Goal: Task Accomplishment & Management: Manage account settings

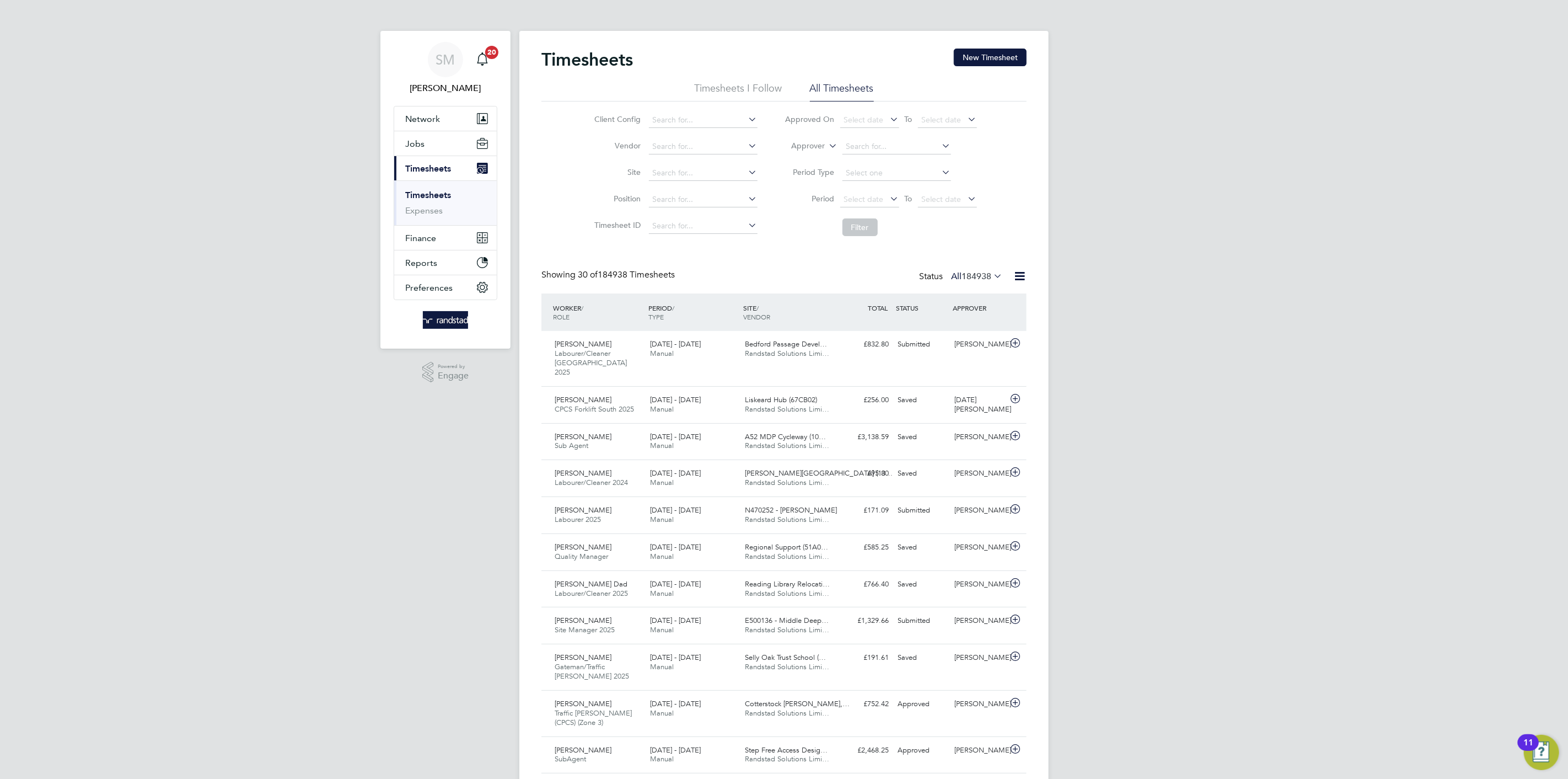
click at [692, 104] on div "Client Config Vendor Site Position Timesheet ID Approved On Select date To Sele…" at bounding box center [783, 172] width 485 height 140
click at [697, 118] on input at bounding box center [703, 120] width 108 height 15
click at [705, 178] on li "BGI S - Temporary" at bounding box center [702, 180] width 110 height 15
type input "BGIS - Temporary"
click at [863, 225] on button "Filter" at bounding box center [860, 227] width 35 height 18
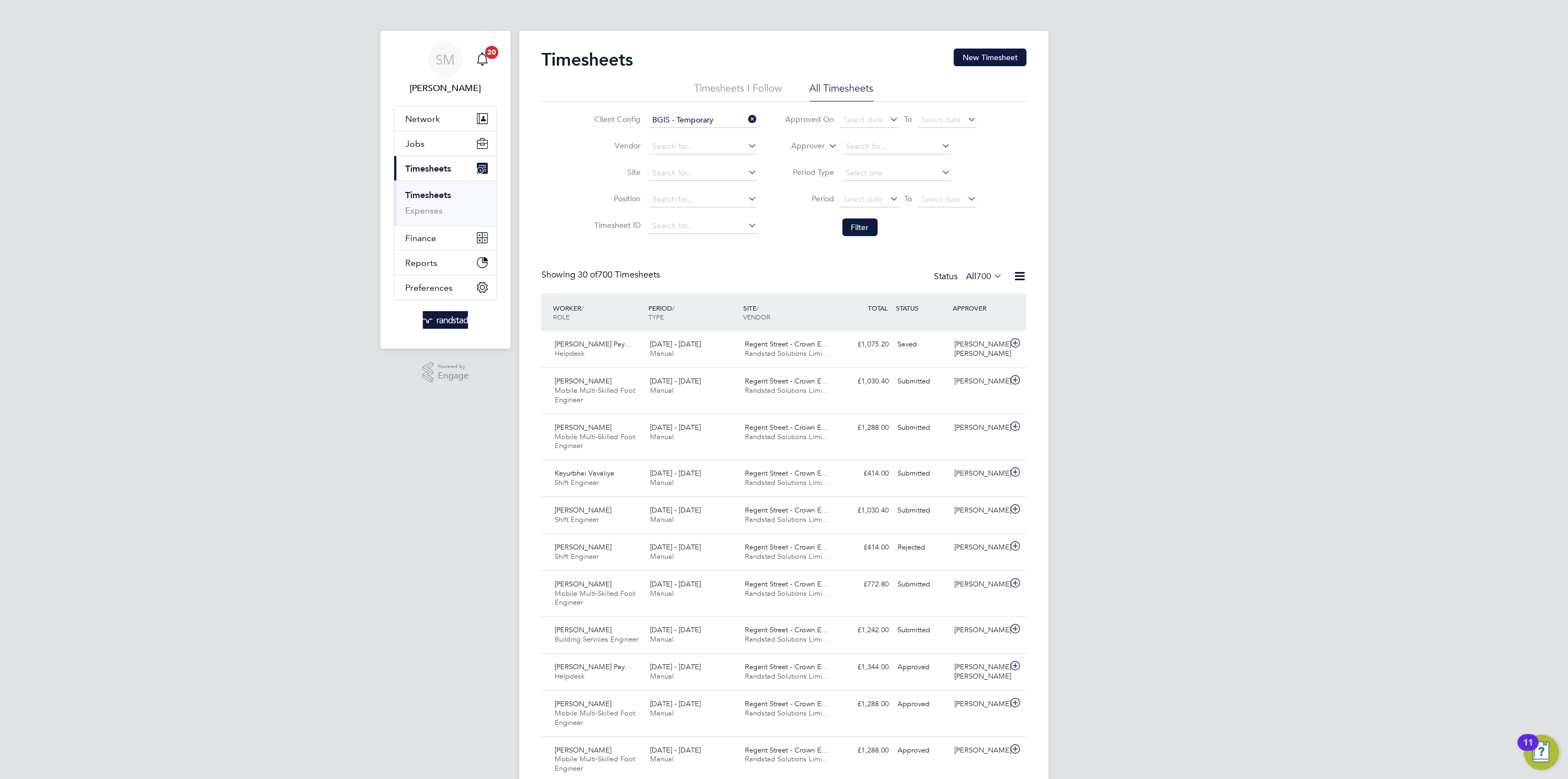
click at [992, 275] on icon at bounding box center [992, 275] width 0 height 15
click at [976, 329] on li "Submitted" at bounding box center [976, 327] width 51 height 15
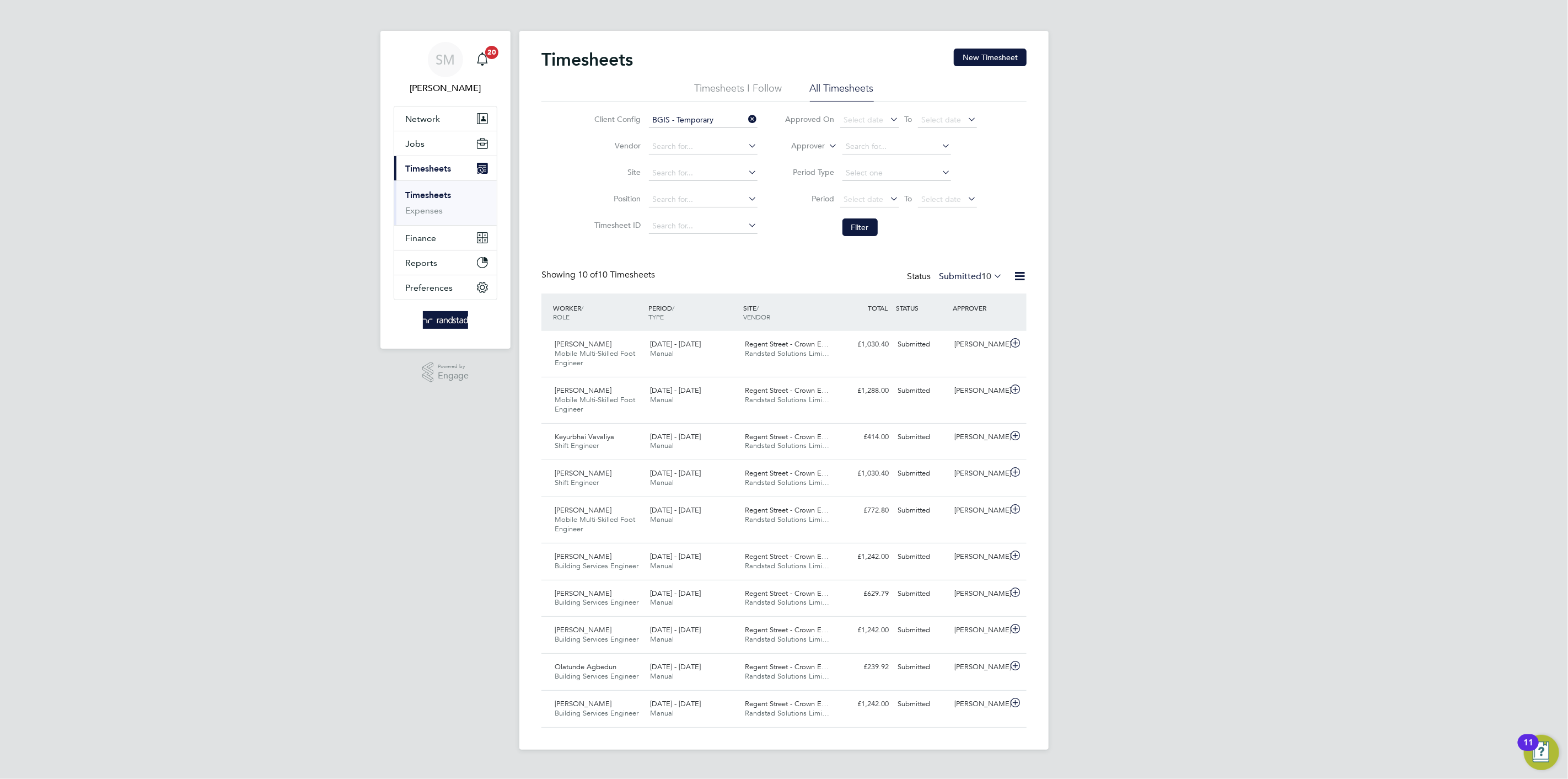
click at [822, 141] on label "Approver" at bounding box center [800, 146] width 50 height 11
click at [819, 146] on label "Approver" at bounding box center [800, 146] width 50 height 11
click at [810, 158] on li "Worker" at bounding box center [798, 159] width 55 height 15
click at [873, 147] on input at bounding box center [897, 146] width 108 height 15
click at [906, 161] on li "[PERSON_NAME] ara" at bounding box center [896, 162] width 110 height 15
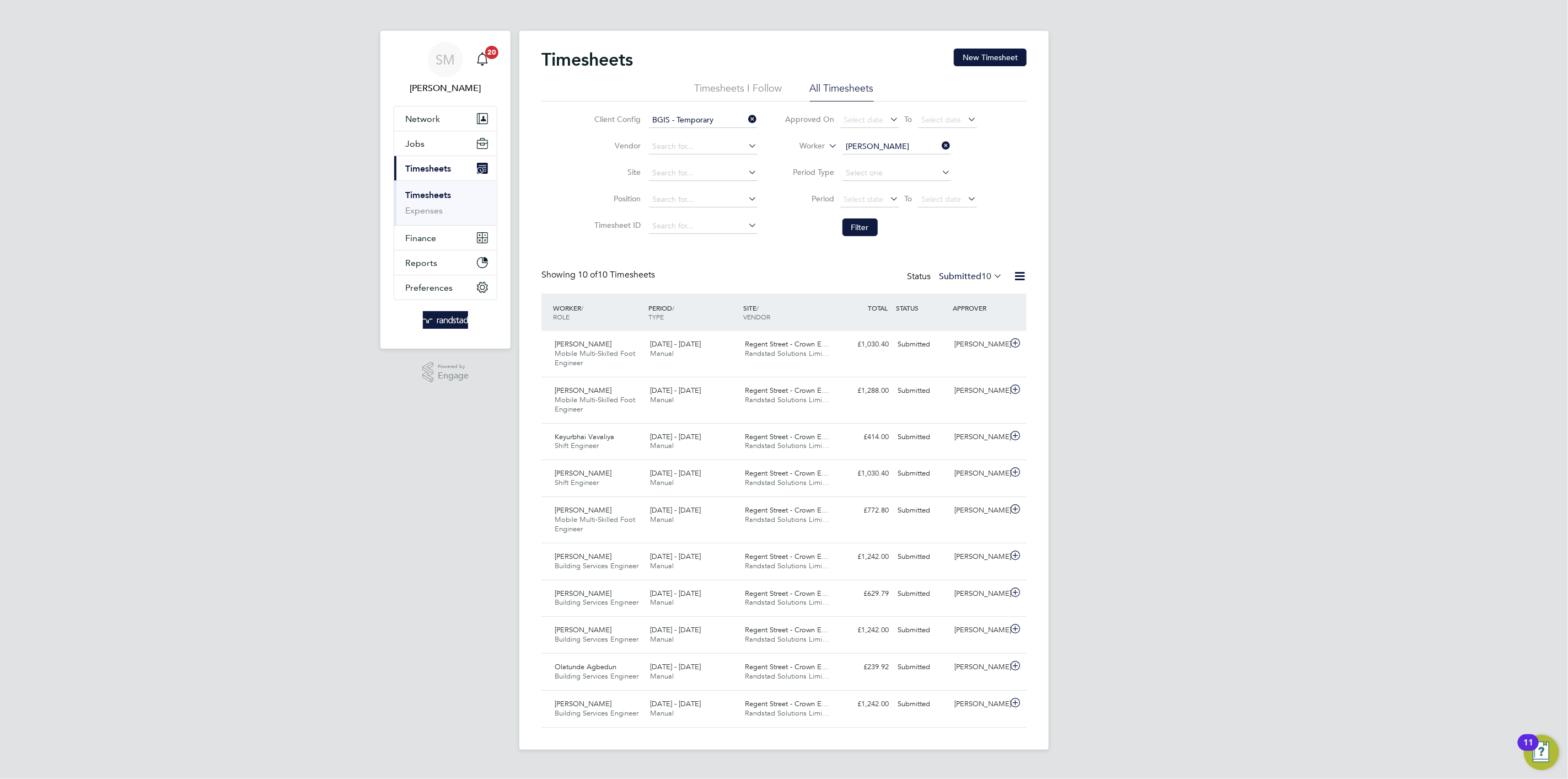
type input "[PERSON_NAME]"
click at [871, 213] on li "Filter" at bounding box center [881, 227] width 219 height 29
click at [869, 219] on button "Filter" at bounding box center [860, 227] width 35 height 18
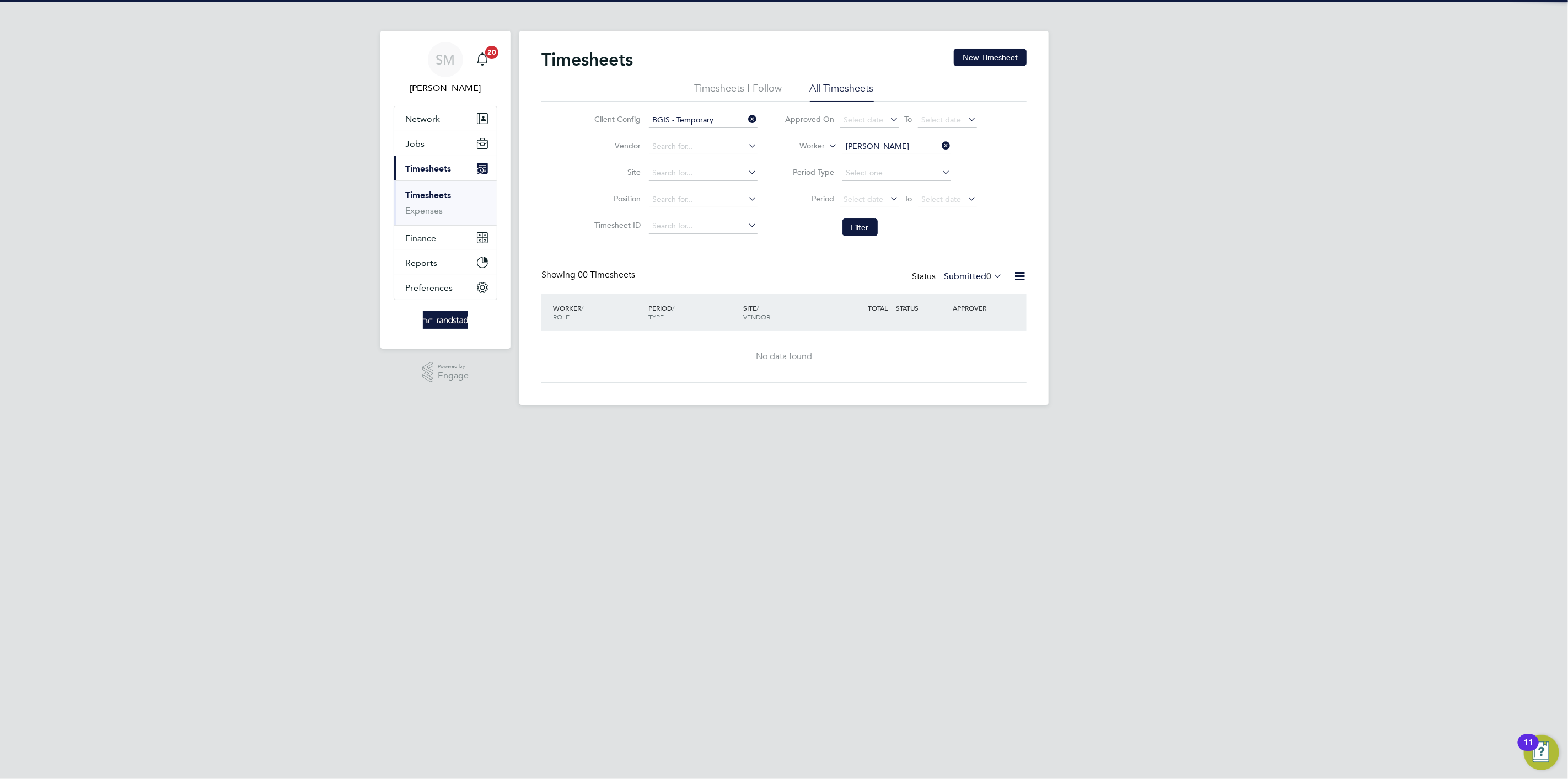
click at [746, 118] on icon at bounding box center [746, 119] width 0 height 15
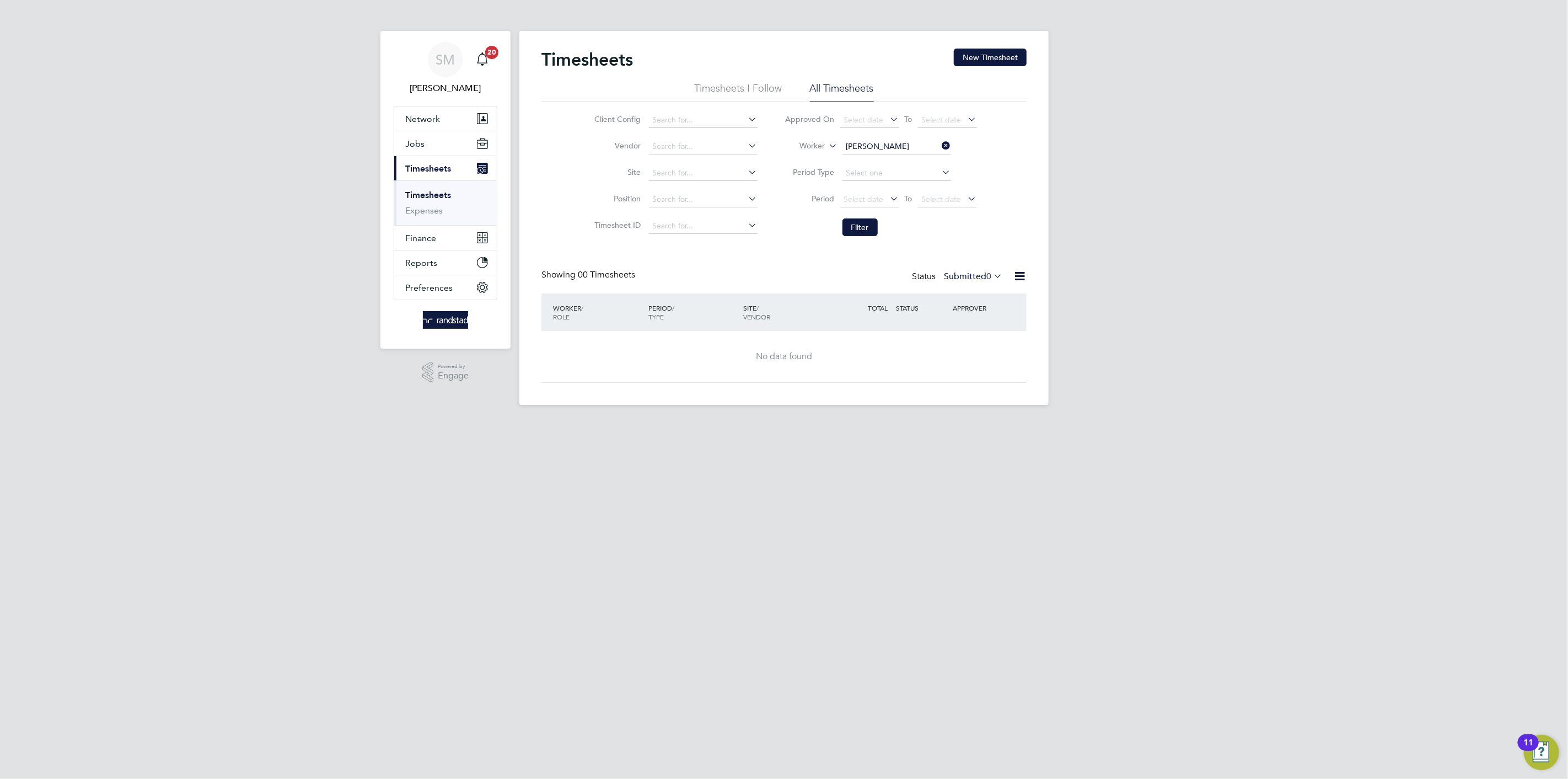
click at [873, 239] on li "Filter" at bounding box center [881, 227] width 219 height 29
click at [871, 236] on button "Filter" at bounding box center [860, 227] width 35 height 18
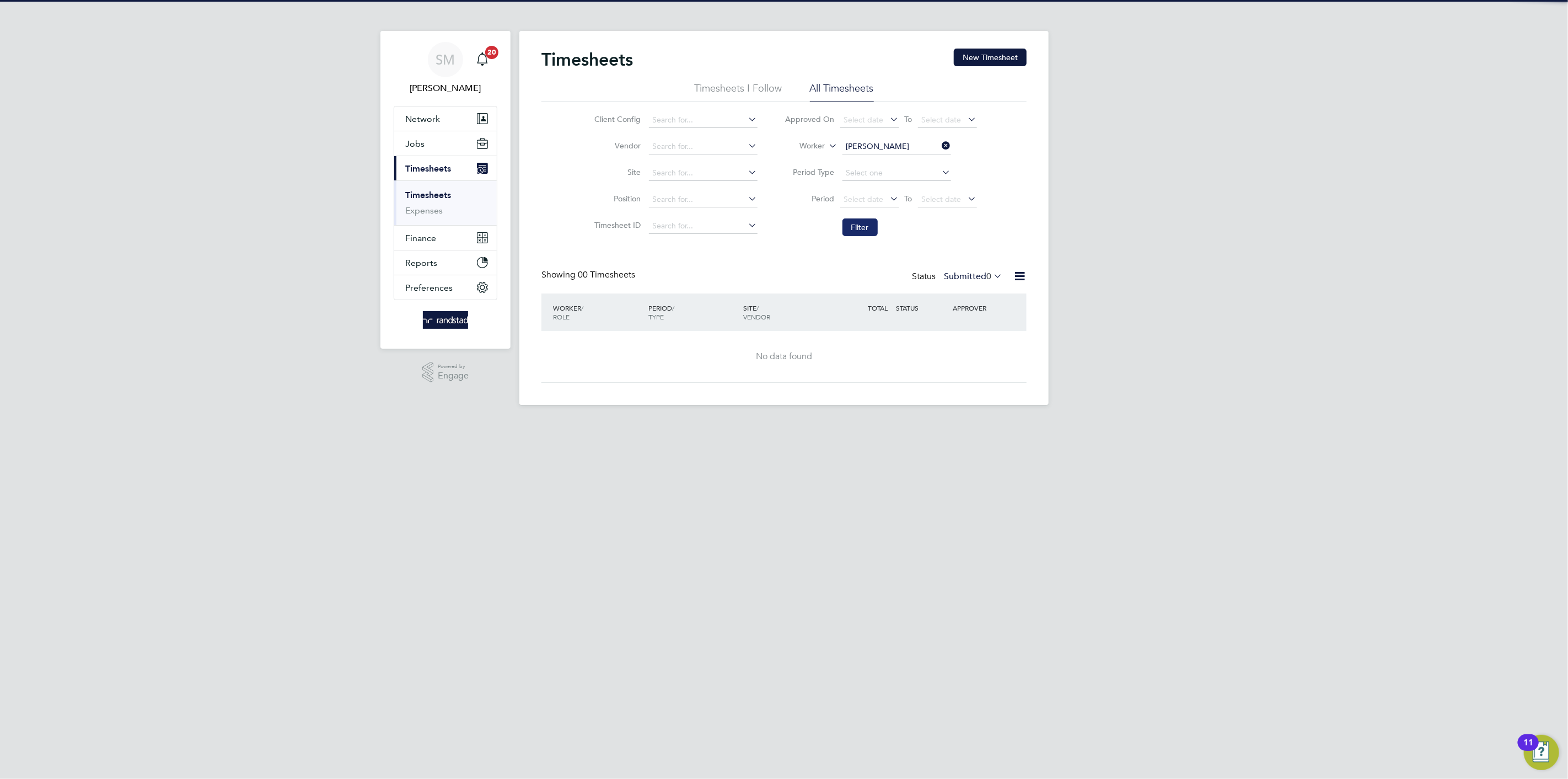
click at [872, 231] on button "Filter" at bounding box center [860, 227] width 35 height 18
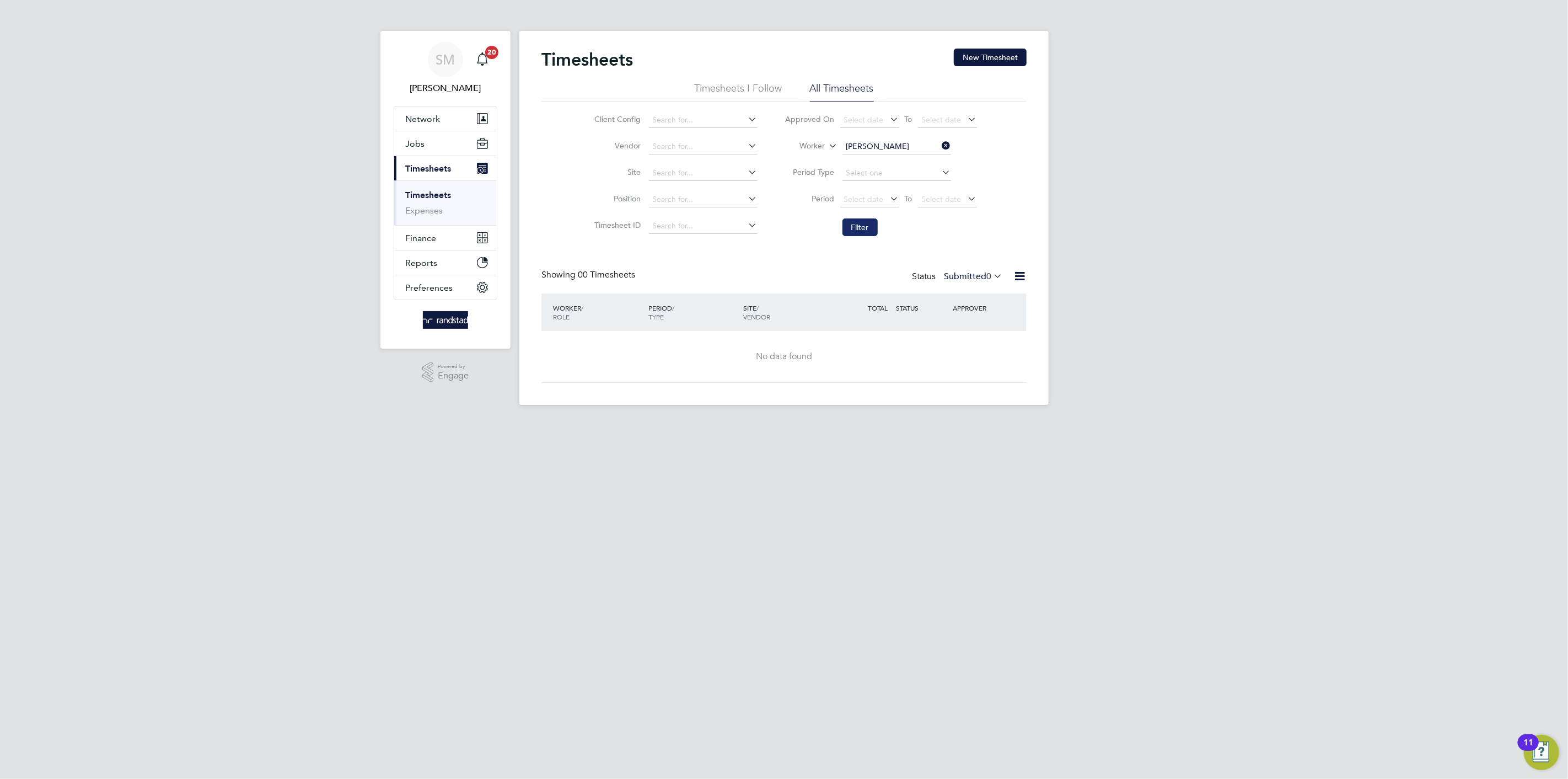
click at [872, 231] on button "Filter" at bounding box center [860, 227] width 35 height 18
click at [986, 278] on span "0" at bounding box center [989, 277] width 5 height 11
click at [966, 285] on div "All Saved Submitted Approved Rejected Absent Cancelled 8 0 0 7 1 0 0" at bounding box center [993, 348] width 91 height 132
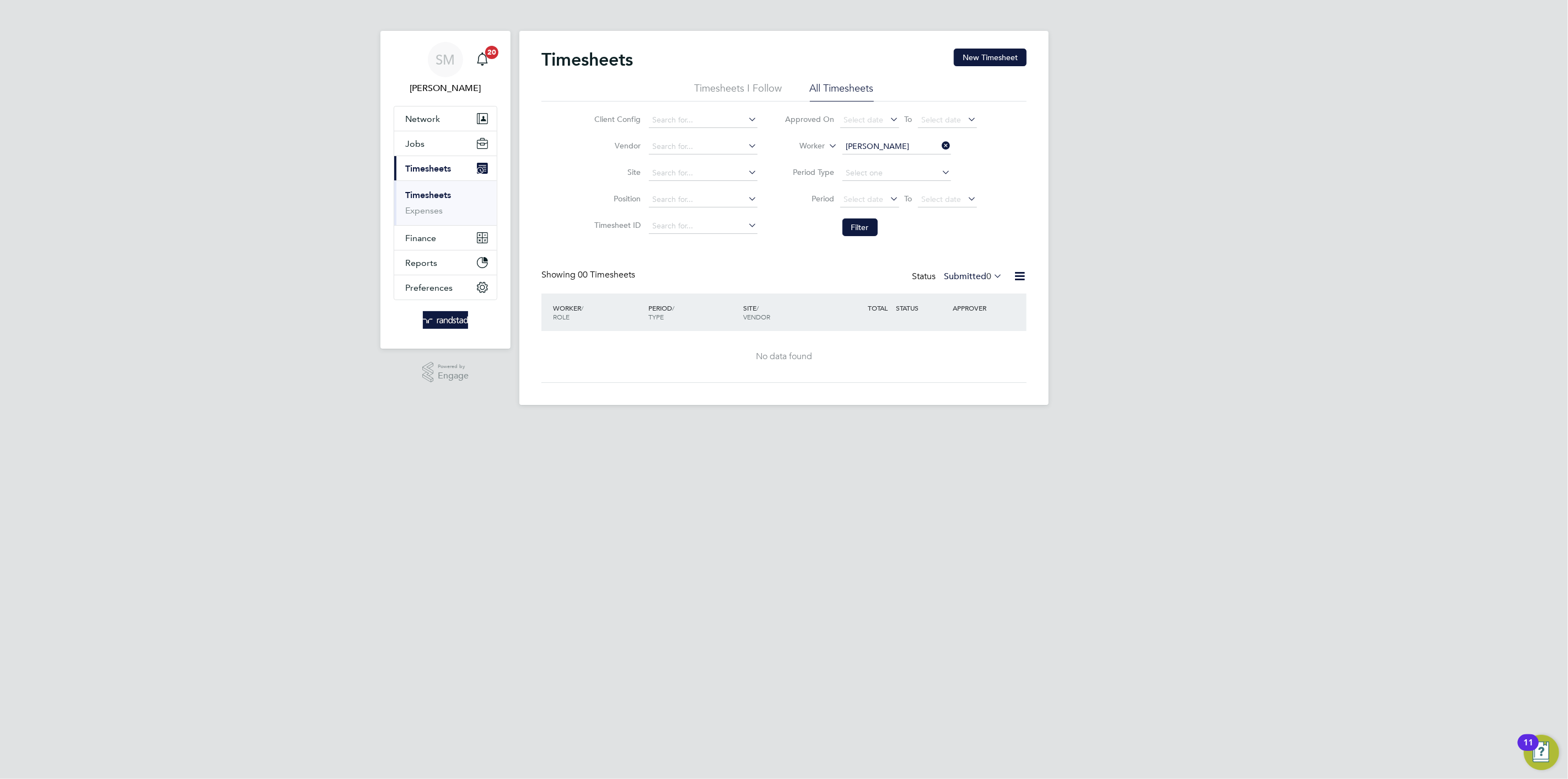
click at [971, 265] on div "Timesheets New Timesheet Timesheets I Follow All Timesheets Client Config Vendo…" at bounding box center [783, 216] width 485 height 334
click at [975, 274] on label "Submitted 0" at bounding box center [973, 277] width 58 height 11
click at [971, 294] on li "All" at bounding box center [974, 296] width 51 height 15
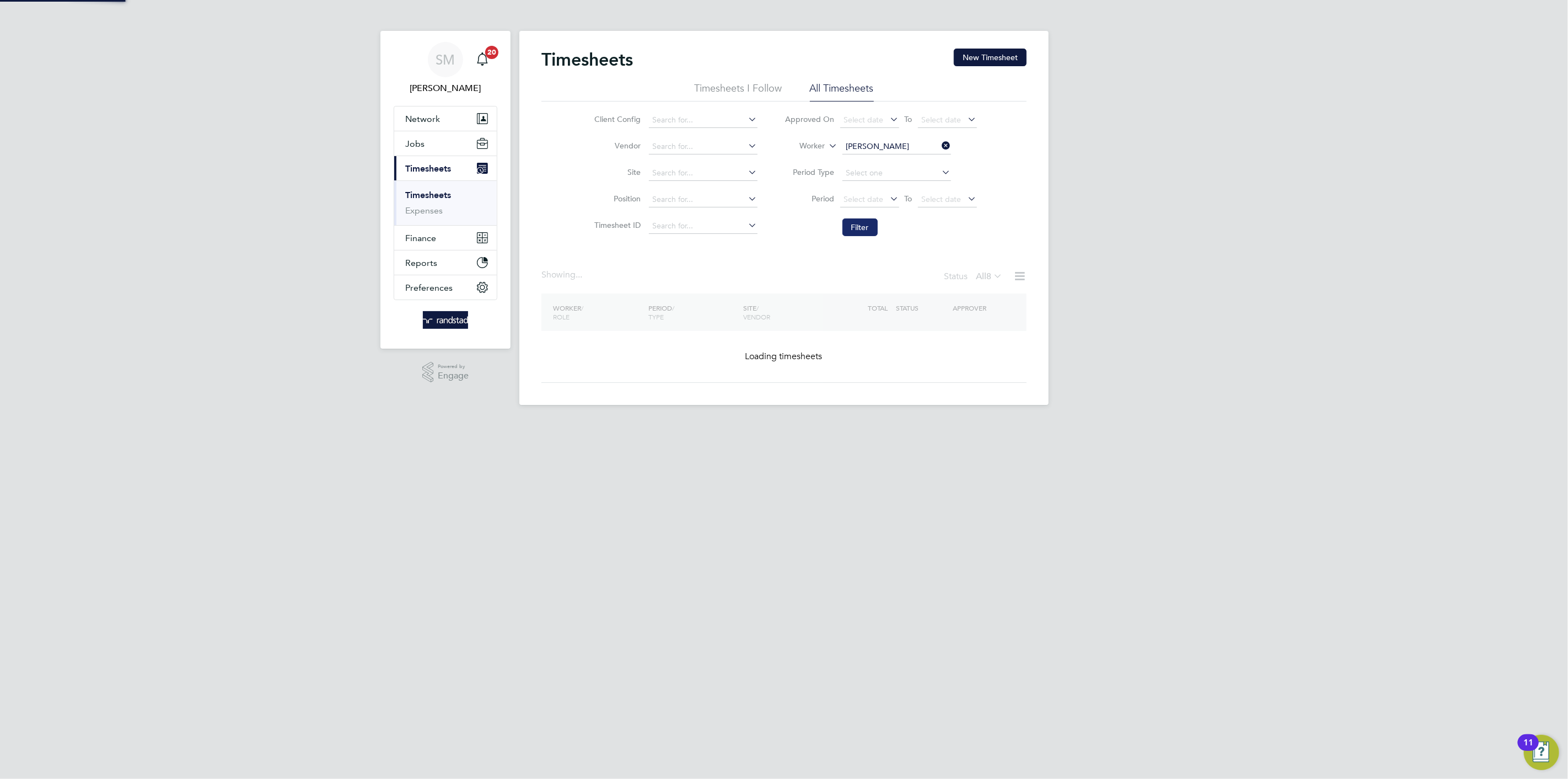
click at [870, 227] on button "Filter" at bounding box center [860, 227] width 35 height 18
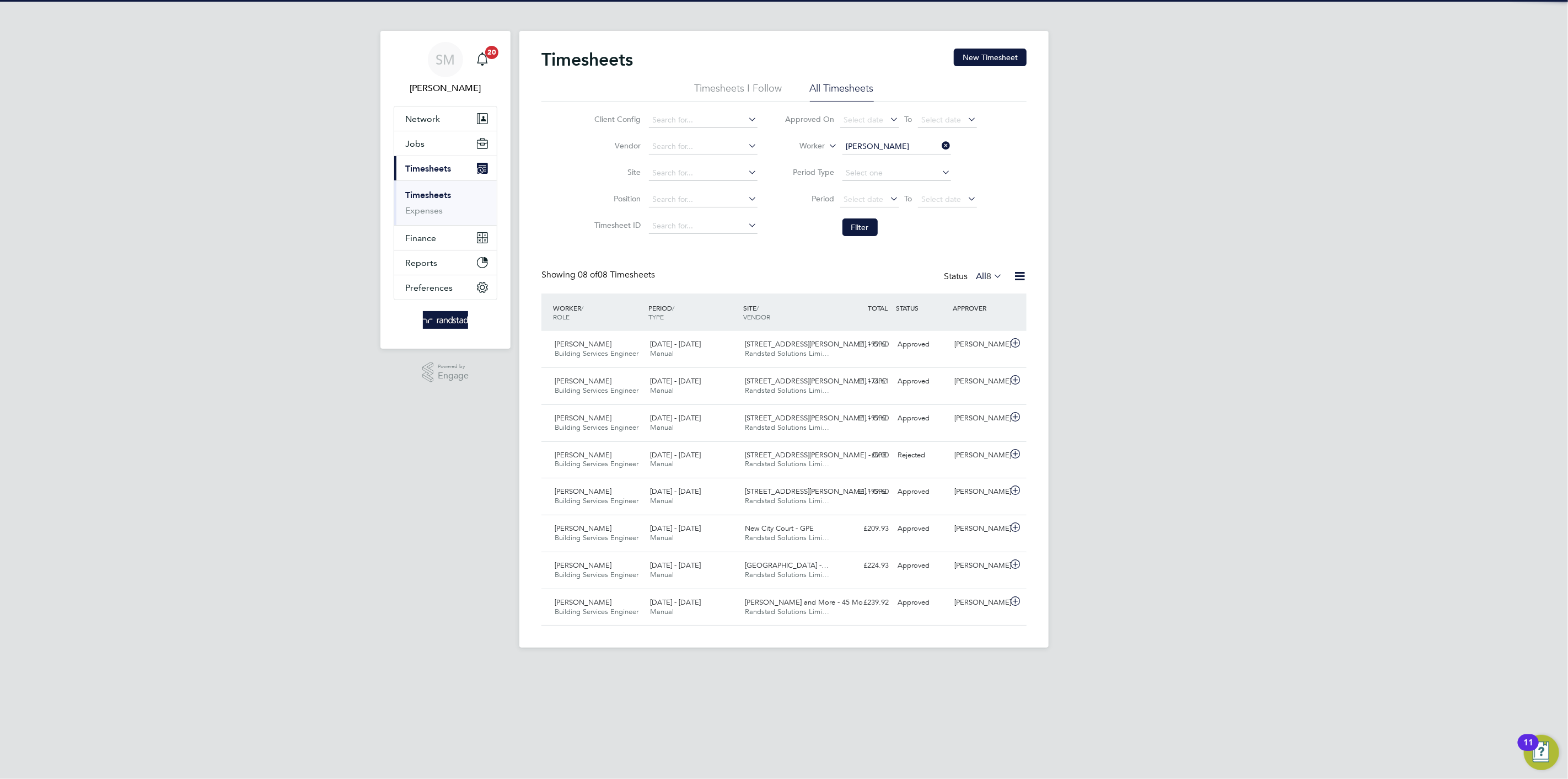
scroll to position [27, 96]
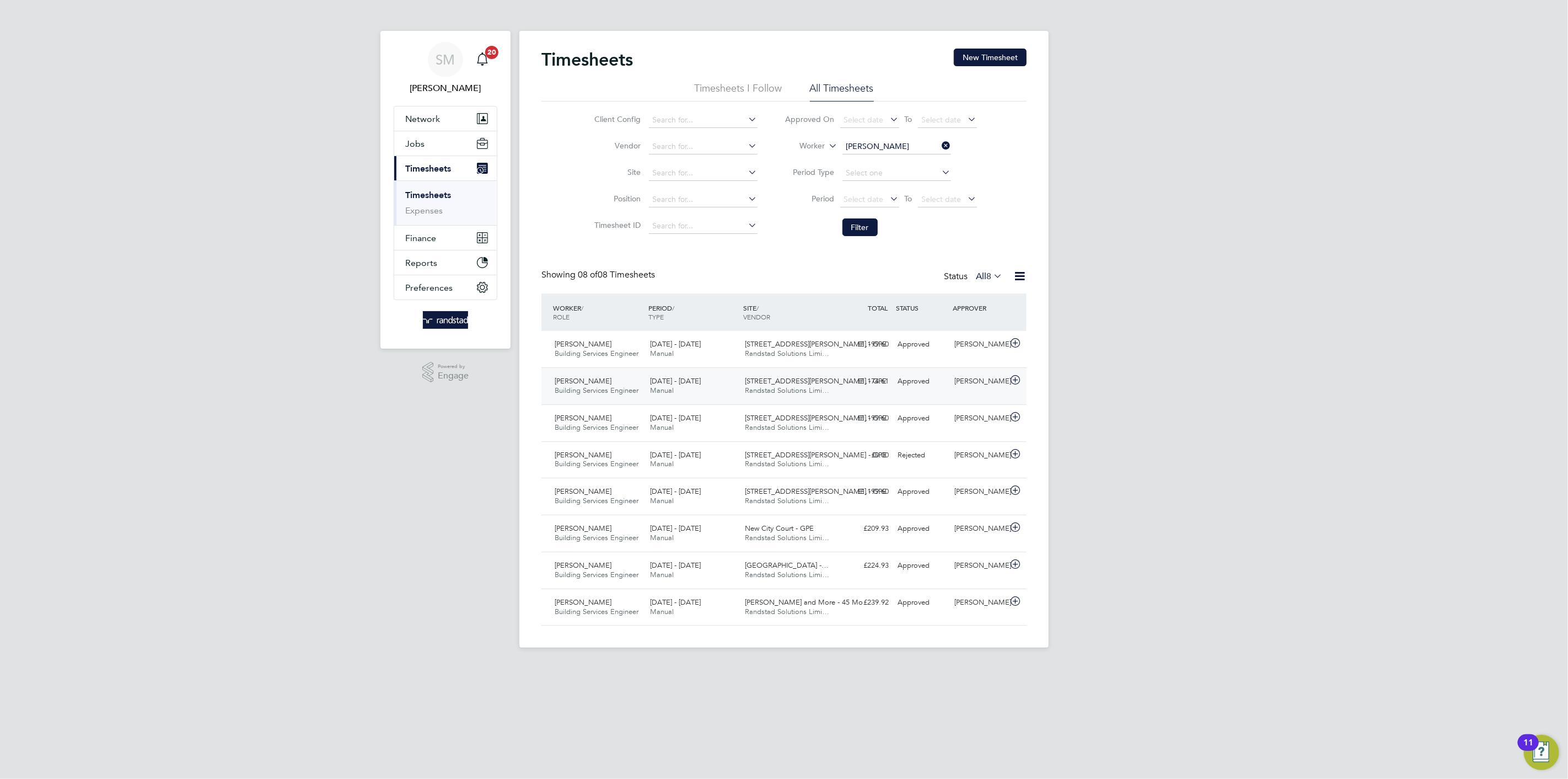
click at [875, 376] on div "£1,174.61 Approved" at bounding box center [864, 381] width 57 height 18
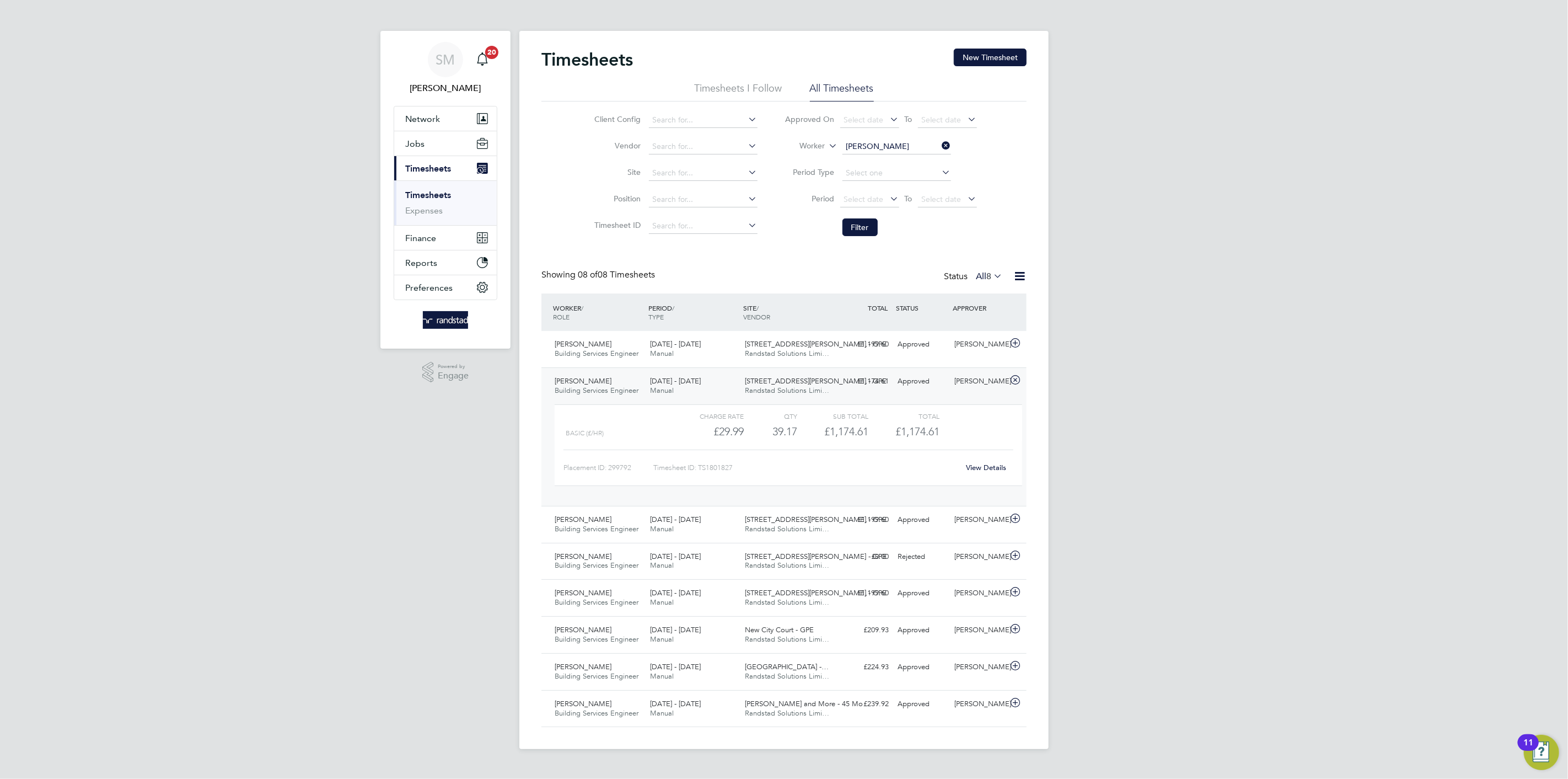
click at [983, 467] on link "View Details" at bounding box center [987, 467] width 40 height 9
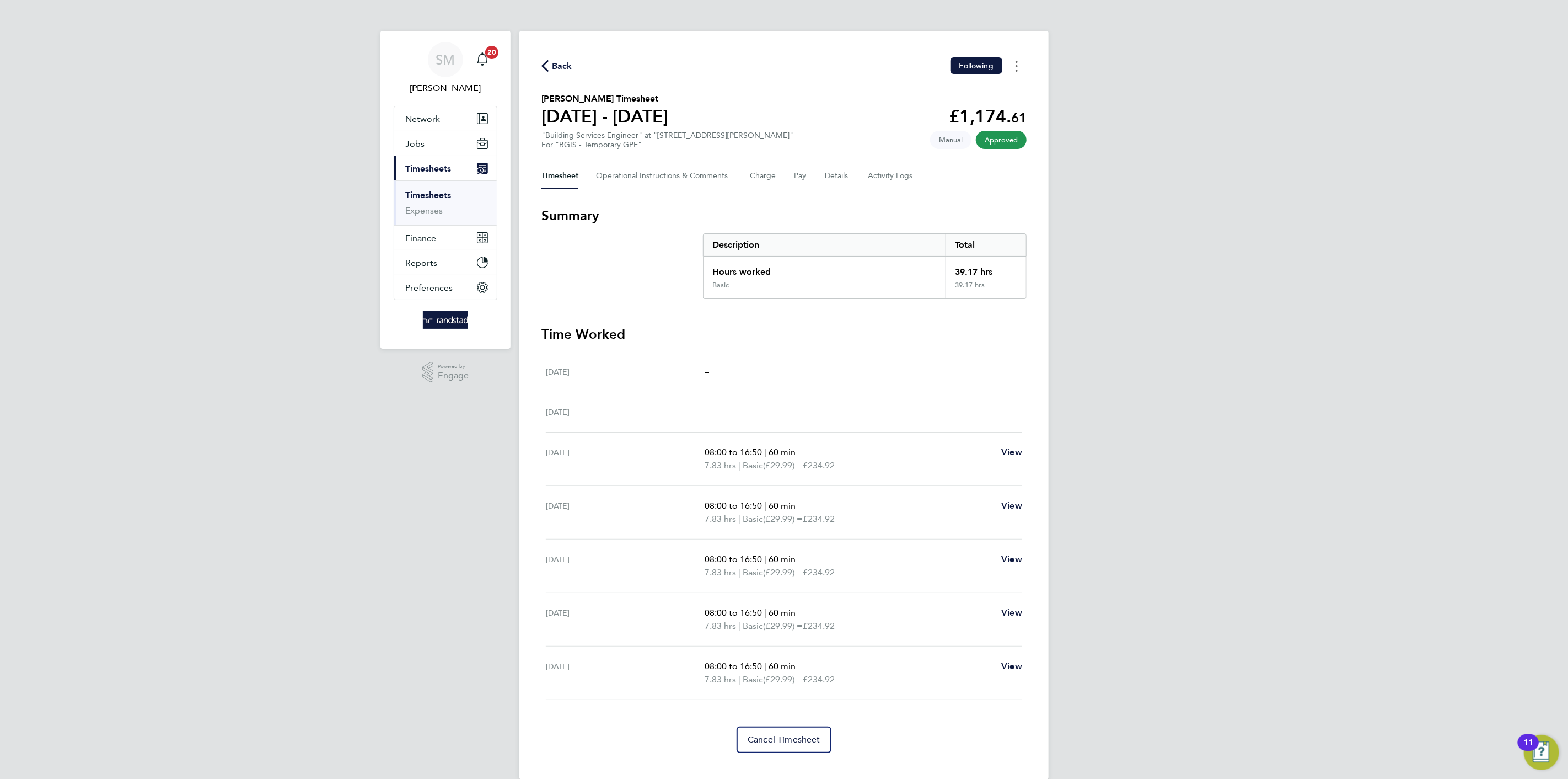
click at [1021, 62] on button "Timesheets Menu" at bounding box center [1017, 66] width 20 height 17
click at [966, 91] on link "Download timesheet" at bounding box center [960, 90] width 132 height 22
click at [806, 175] on button "Pay" at bounding box center [800, 175] width 13 height 26
